Goal: Connect with others: Connect with other users

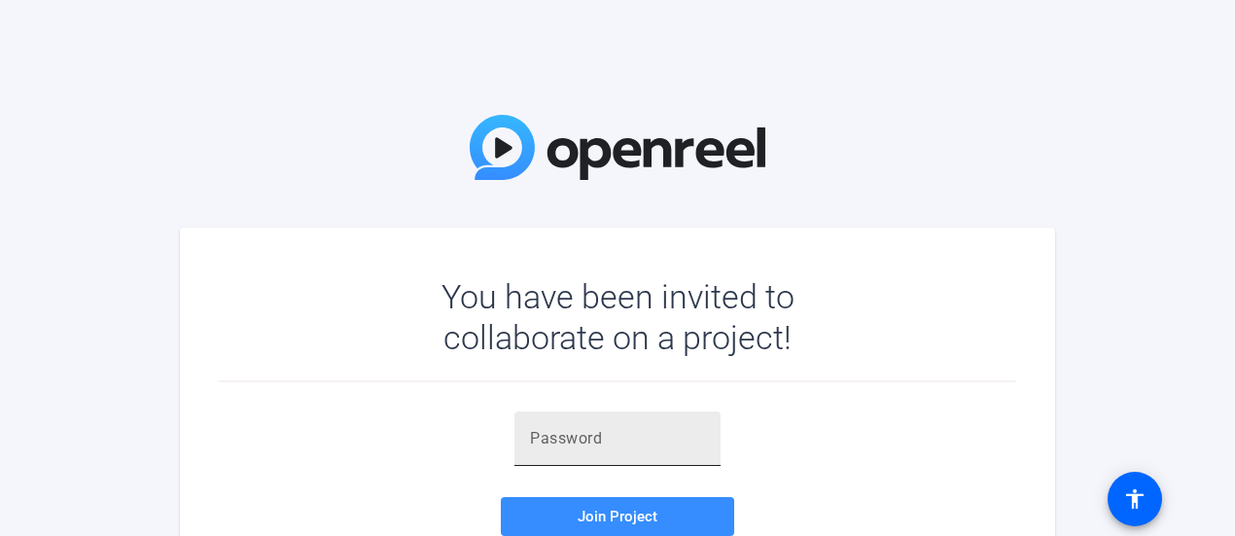
click at [606, 439] on input "text" at bounding box center [617, 438] width 175 height 23
paste input "&^R{4Q"
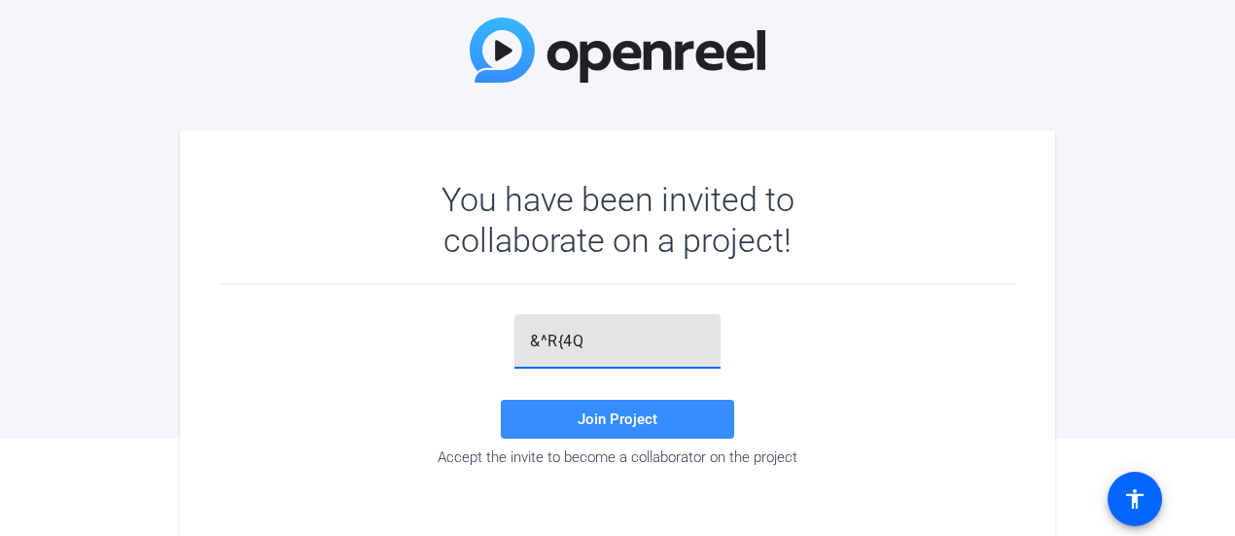
scroll to position [109, 0]
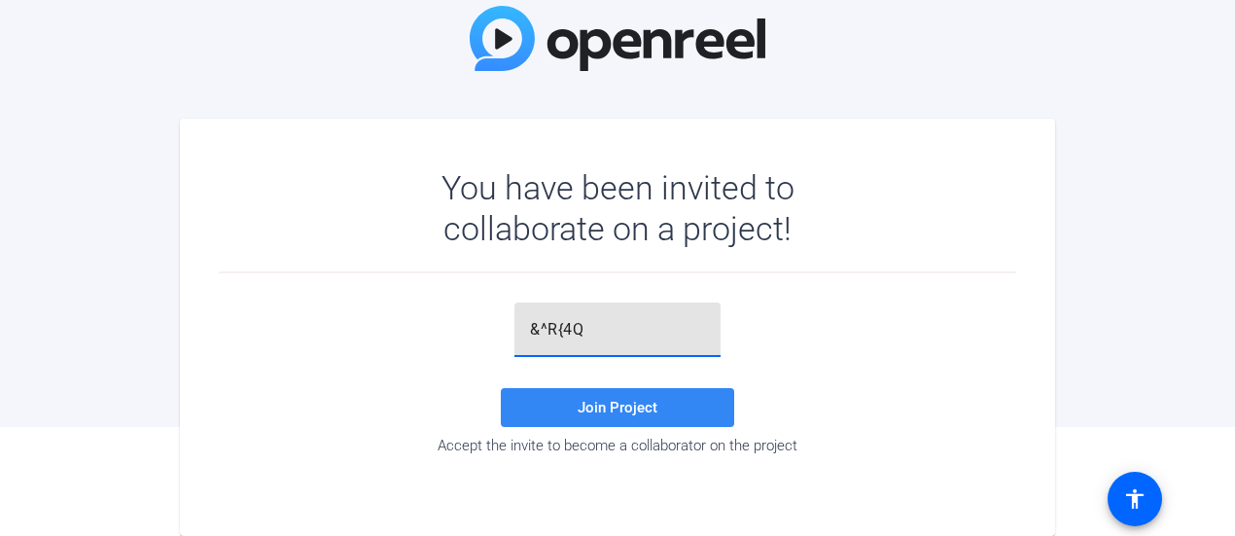
type input "&^R{4Q"
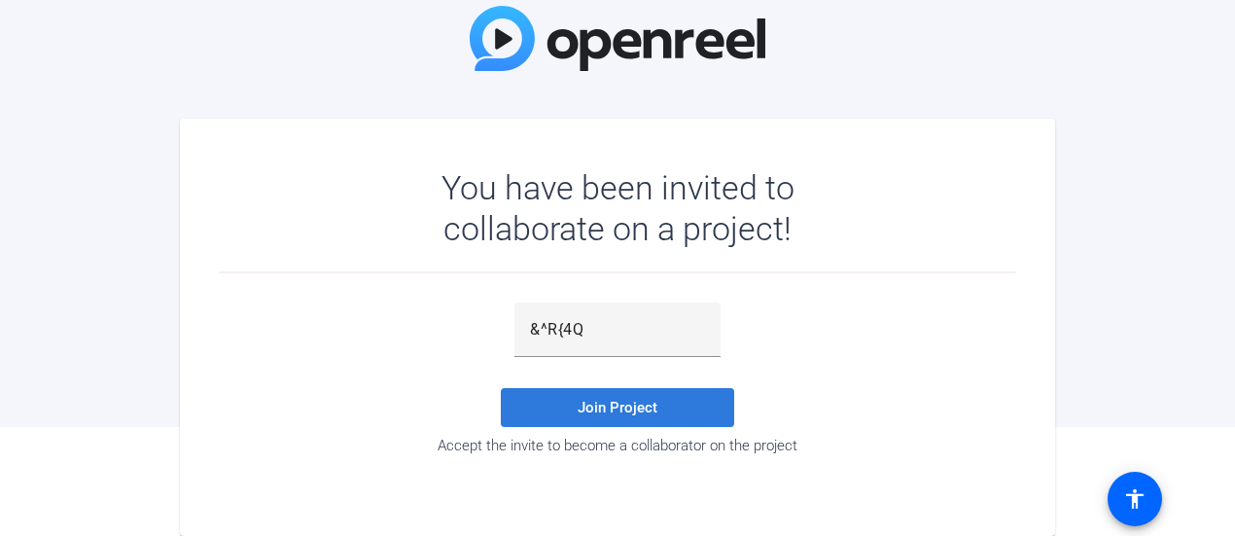
click at [620, 399] on span "Join Project" at bounding box center [618, 408] width 80 height 18
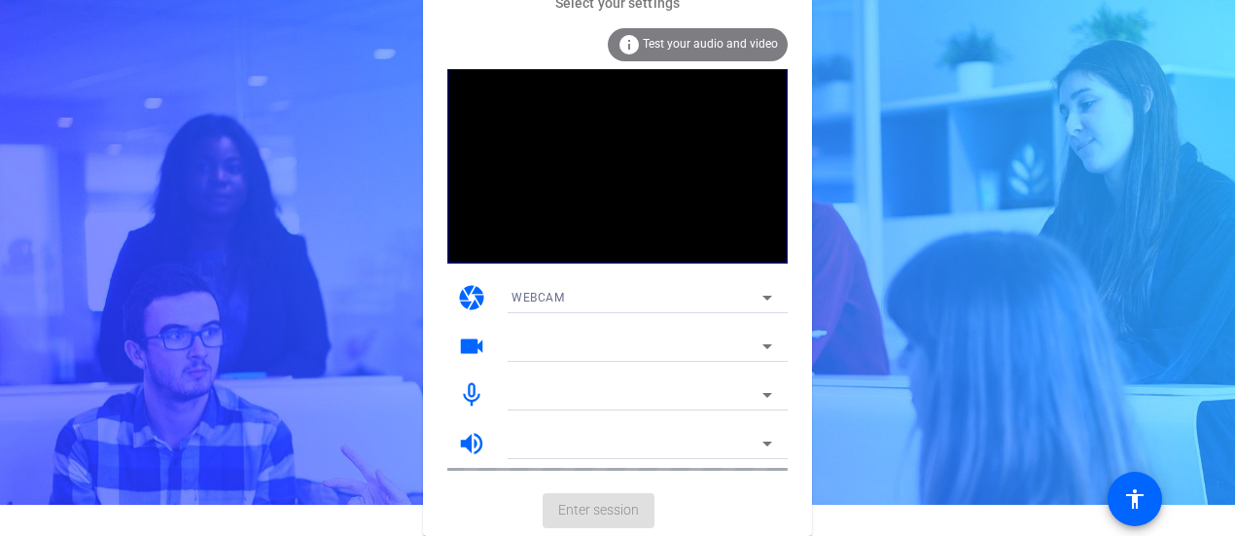
scroll to position [30, 0]
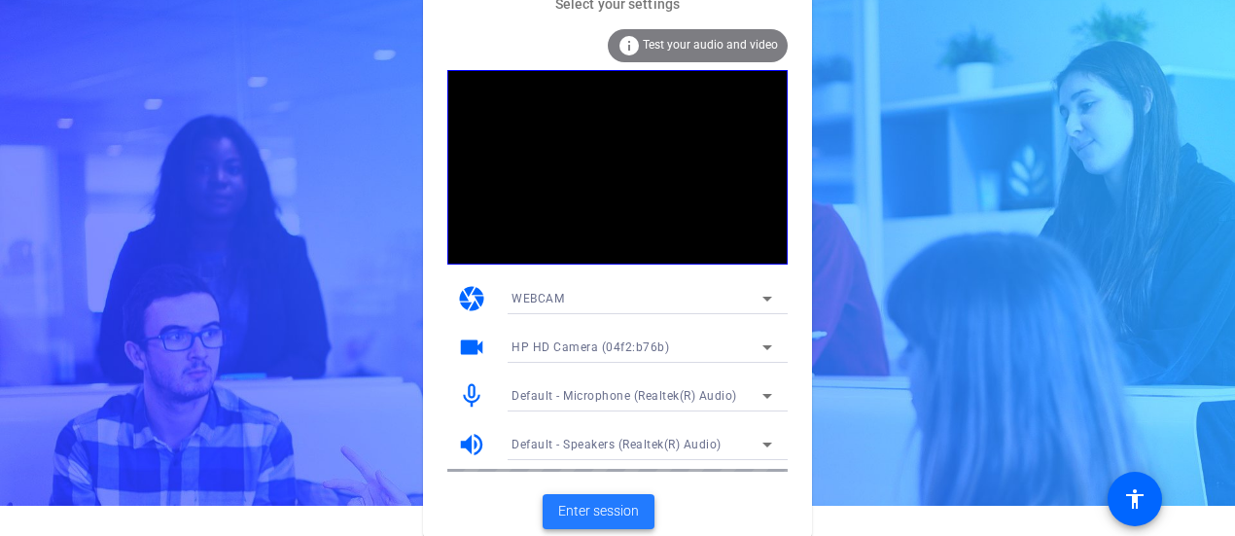
click at [618, 504] on span "Enter session" at bounding box center [598, 511] width 81 height 20
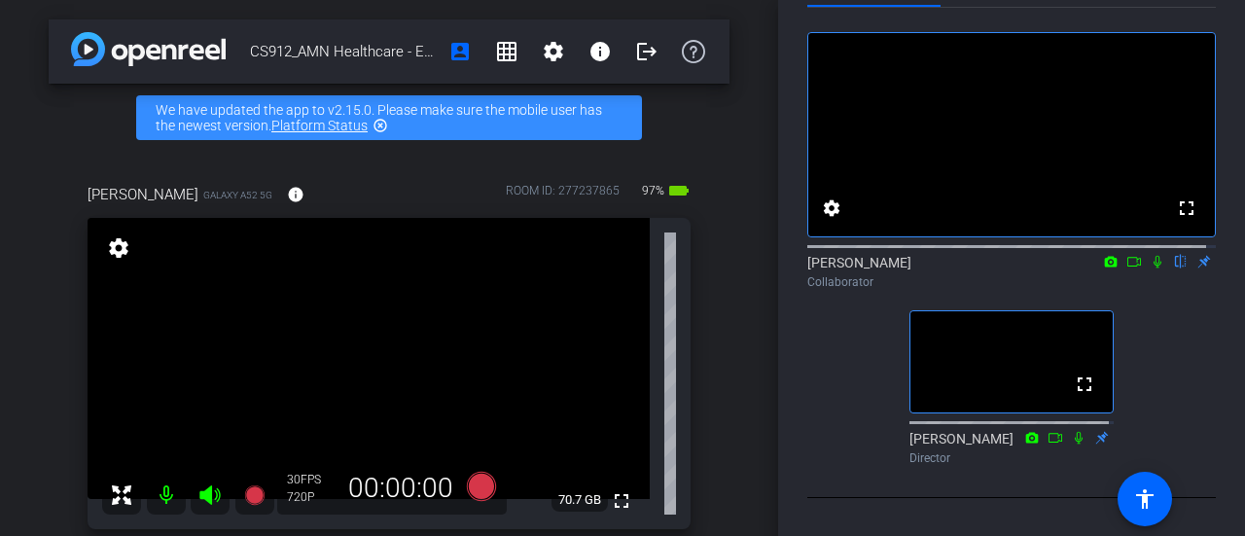
scroll to position [76, 0]
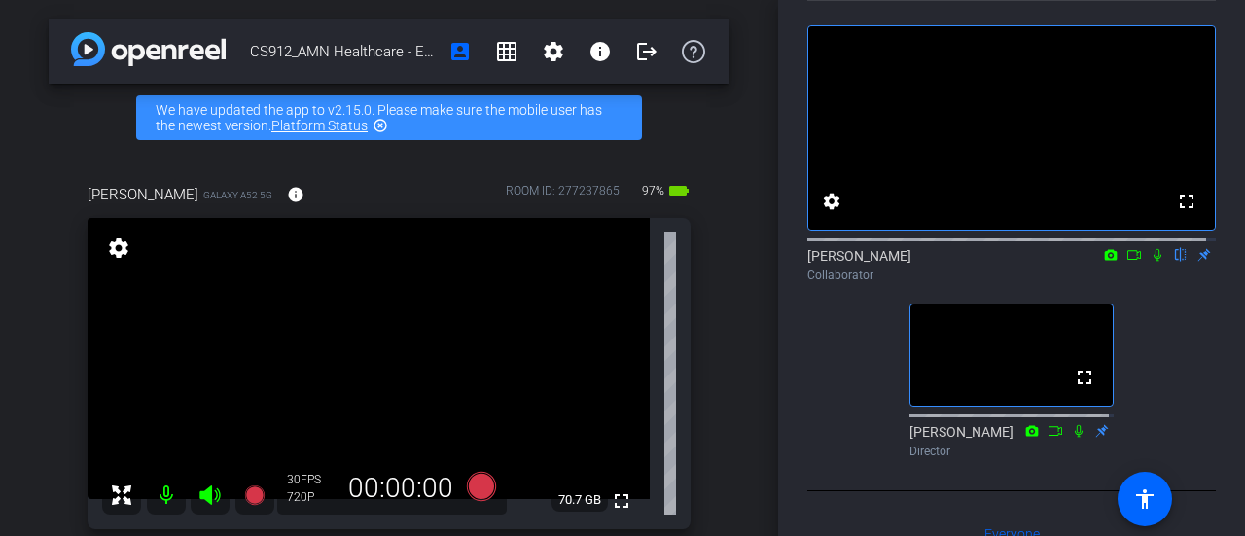
drag, startPoint x: 762, startPoint y: 217, endPoint x: 762, endPoint y: 255, distance: 37.9
click at [762, 255] on div "CS912_AMN Healthcare - Executive Search_Russell [PERSON_NAME] account_box grid_…" at bounding box center [389, 268] width 778 height 536
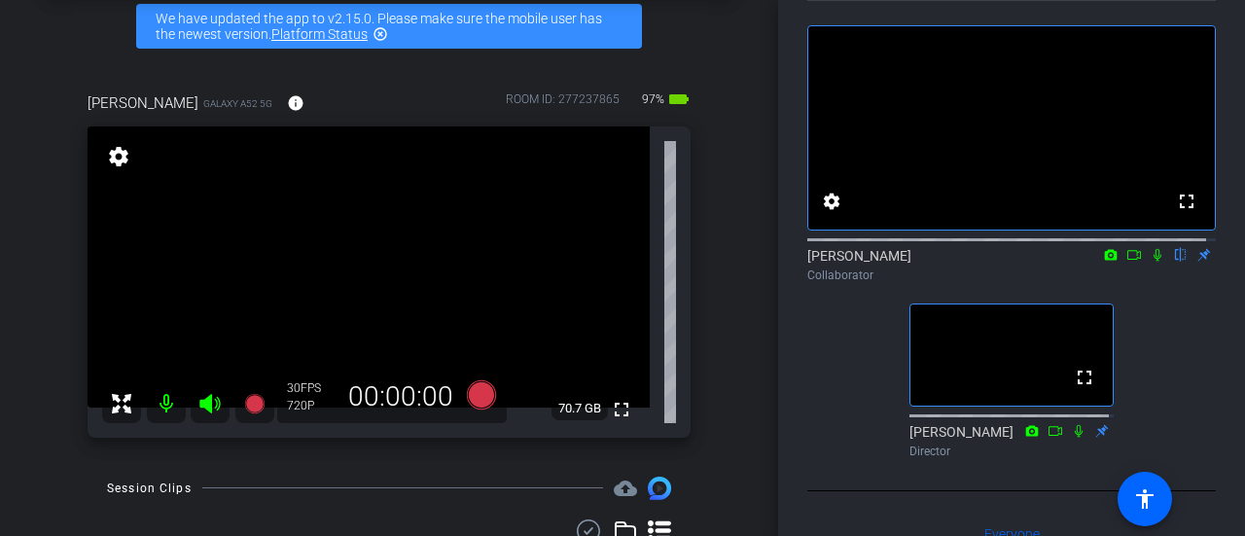
scroll to position [103, 0]
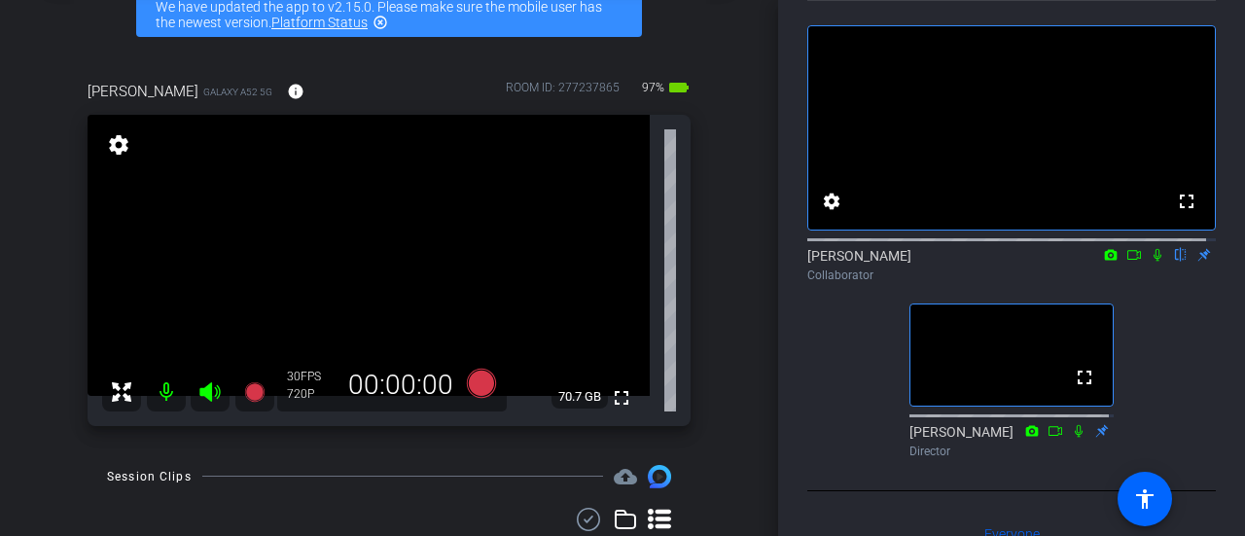
click at [1150, 262] on icon at bounding box center [1158, 255] width 16 height 14
click at [1152, 262] on icon at bounding box center [1157, 255] width 11 height 13
click at [1153, 262] on icon at bounding box center [1157, 255] width 8 height 13
click at [1126, 262] on icon at bounding box center [1134, 255] width 16 height 14
click at [1146, 264] on mat-icon at bounding box center [1157, 255] width 23 height 18
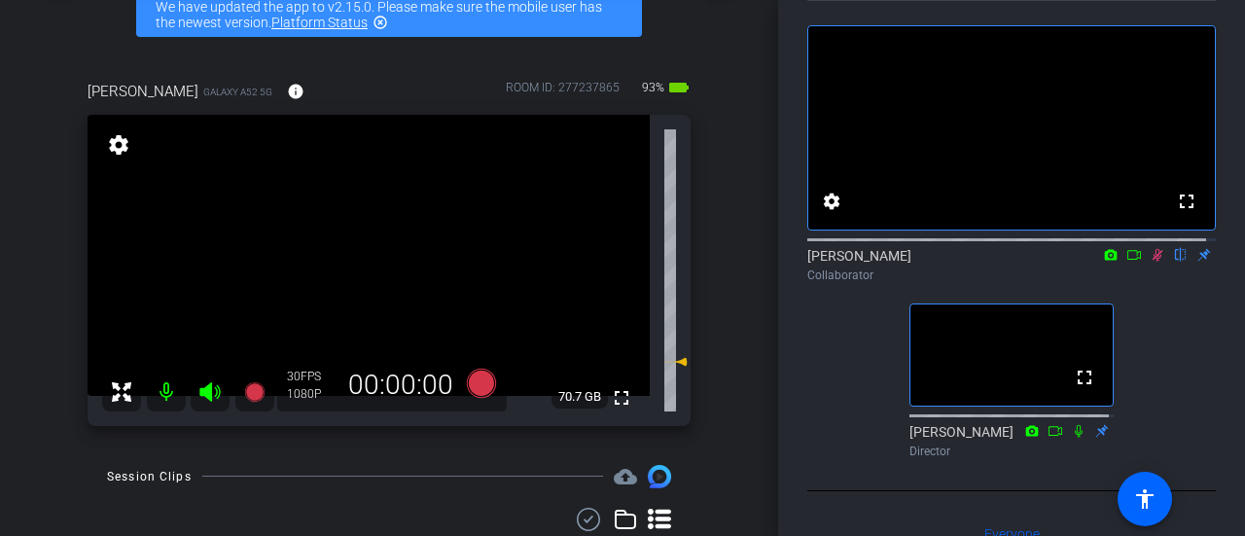
click at [1152, 262] on icon at bounding box center [1157, 255] width 11 height 13
click at [1153, 262] on icon at bounding box center [1157, 255] width 8 height 13
click at [1126, 262] on icon at bounding box center [1134, 255] width 16 height 14
click at [1173, 262] on icon at bounding box center [1181, 255] width 16 height 14
click at [1153, 262] on icon at bounding box center [1158, 255] width 16 height 14
